Goal: Use online tool/utility

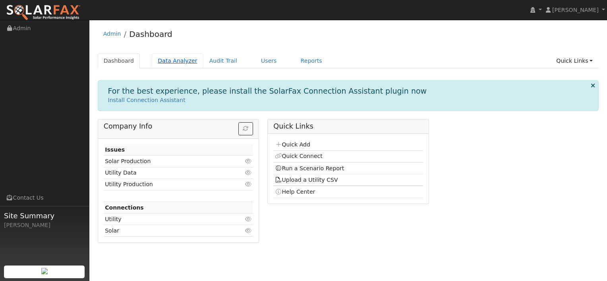
click at [166, 61] on link "Data Analyzer" at bounding box center [178, 61] width 52 height 15
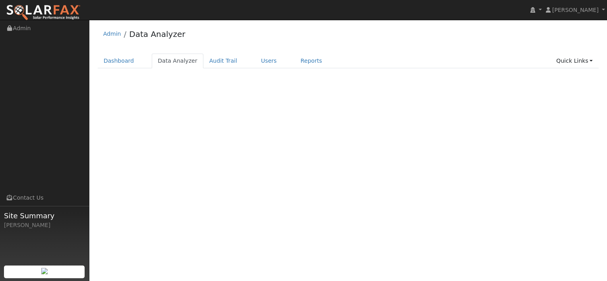
select select "7"
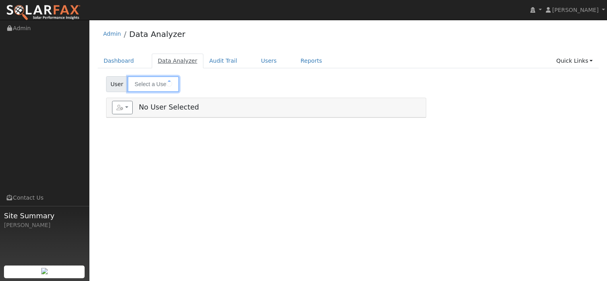
type input "[PERSON_NAME]"
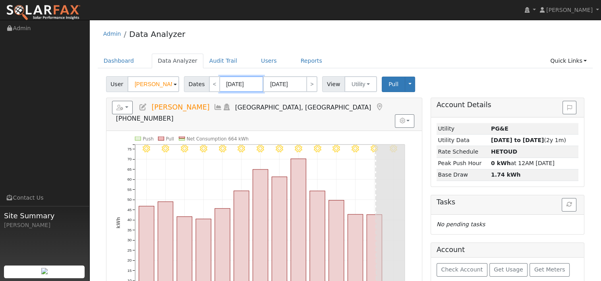
click at [240, 86] on input "[DATE]" at bounding box center [242, 84] width 44 height 16
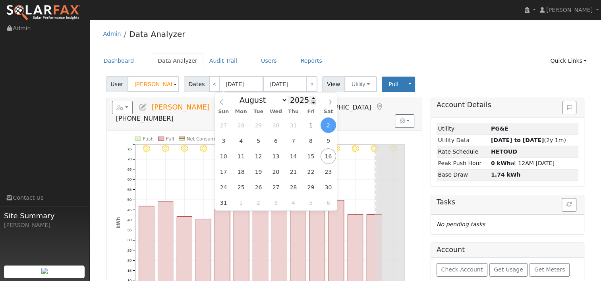
click at [311, 105] on span at bounding box center [314, 102] width 6 height 4
type input "2024"
click at [291, 155] on span "15" at bounding box center [294, 157] width 16 height 16
type input "[DATE]"
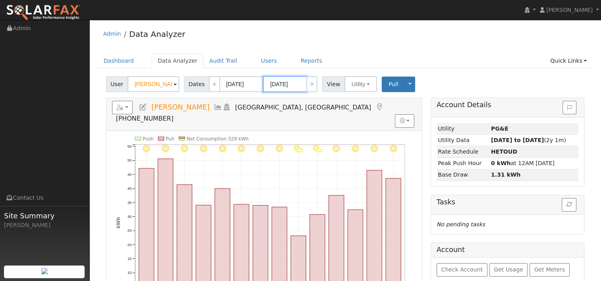
click at [283, 85] on input "[DATE]" at bounding box center [285, 84] width 44 height 16
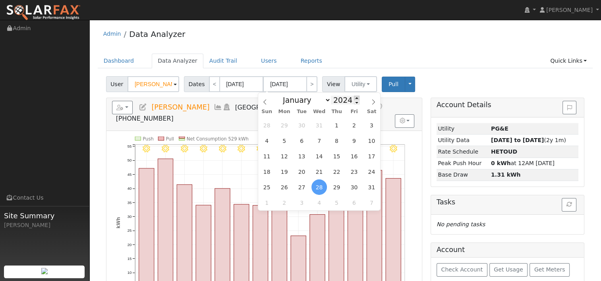
click at [354, 99] on span at bounding box center [357, 98] width 6 height 4
type input "2025"
click at [341, 159] on span "14" at bounding box center [337, 157] width 16 height 16
type input "[DATE]"
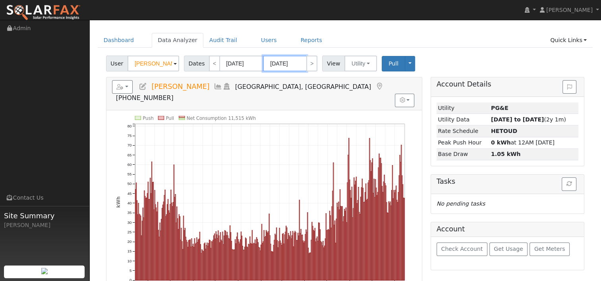
scroll to position [40, 0]
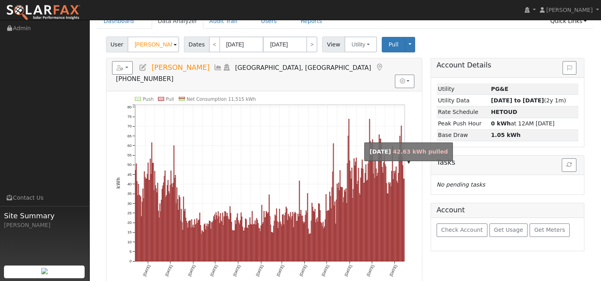
click at [404, 204] on rect "onclick=""" at bounding box center [404, 220] width 0 height 82
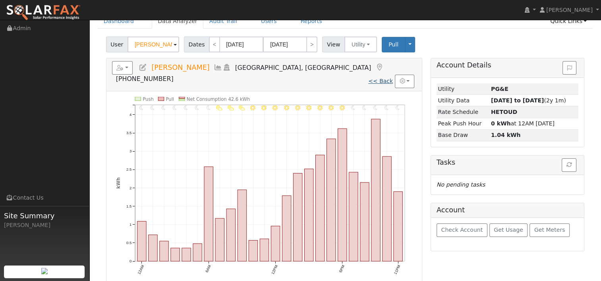
click at [382, 78] on link "<< Back" at bounding box center [381, 81] width 25 height 6
type input "[DATE]"
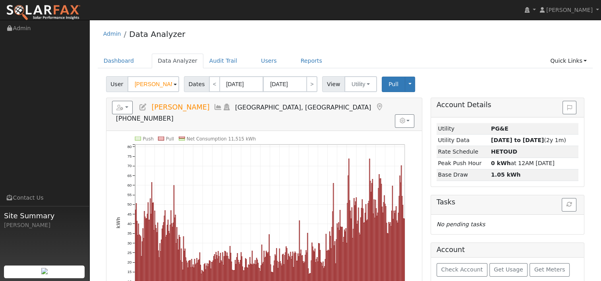
scroll to position [40, 0]
